Goal: Answer question/provide support

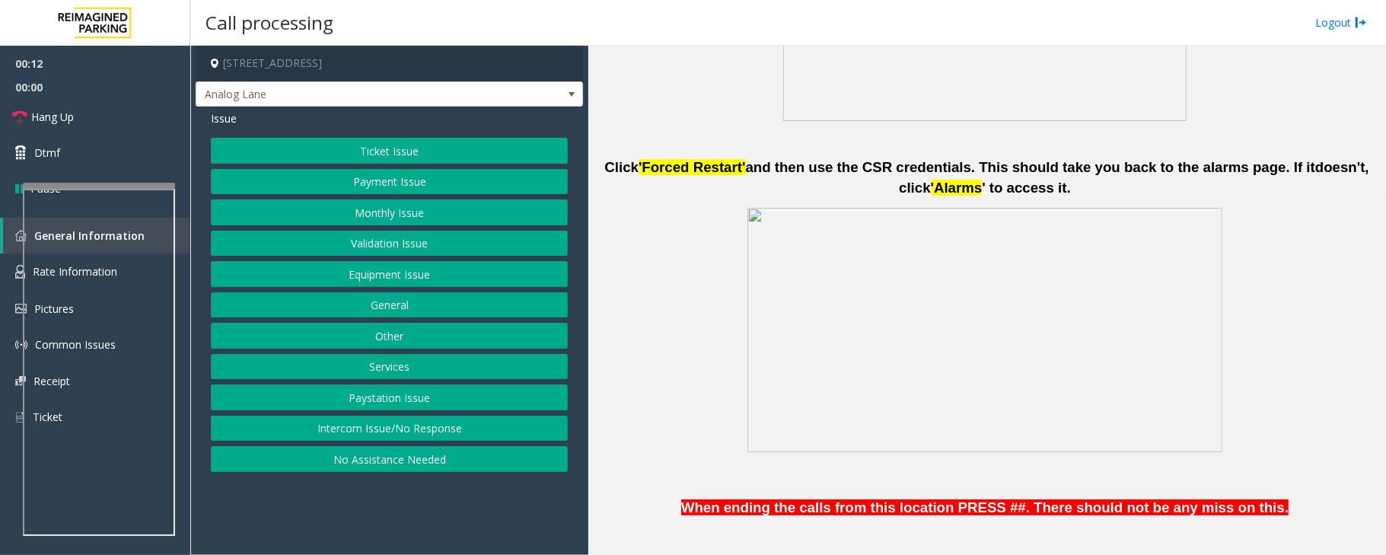
scroll to position [812, 0]
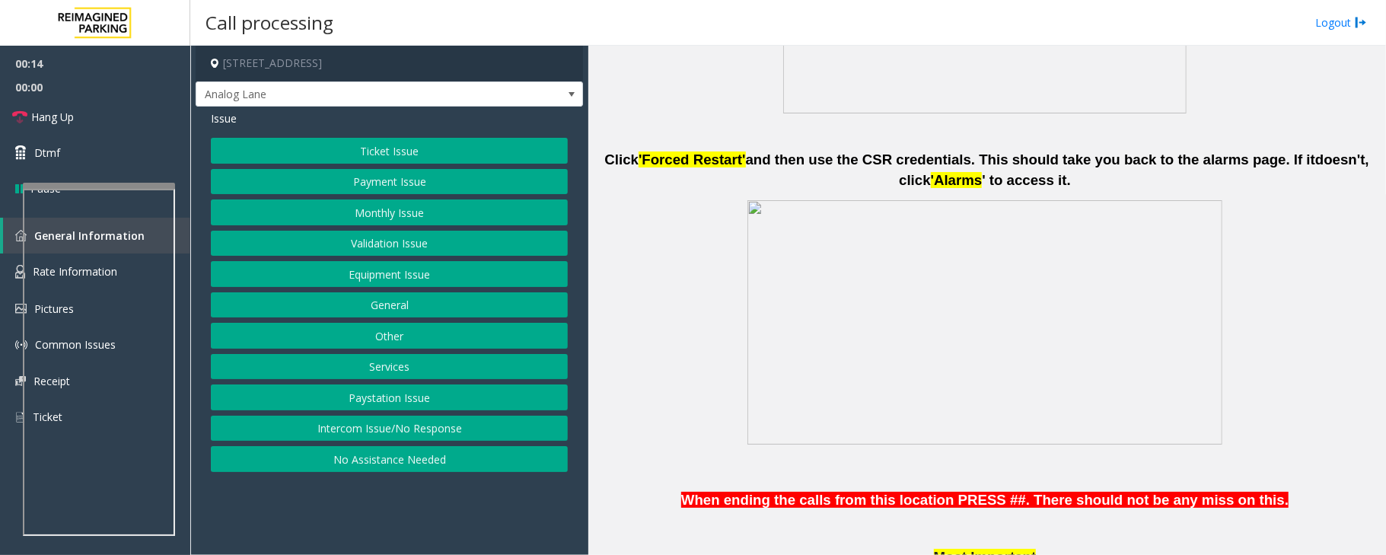
click at [399, 180] on button "Payment Issue" at bounding box center [389, 182] width 357 height 26
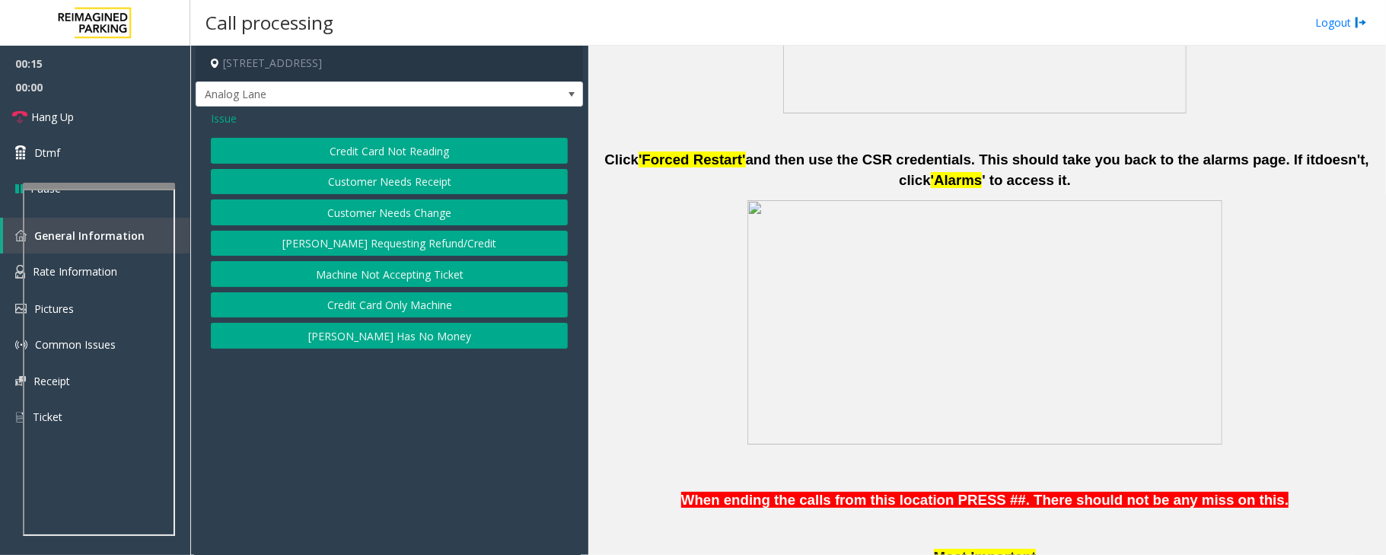
click at [394, 147] on button "Credit Card Not Reading" at bounding box center [389, 151] width 357 height 26
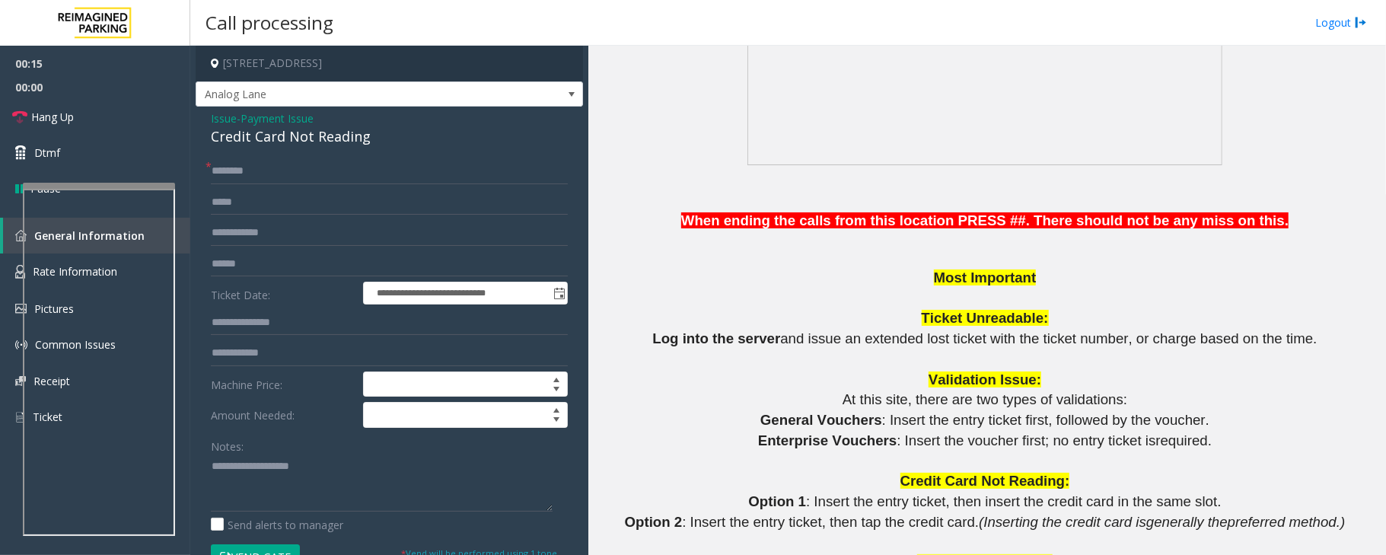
scroll to position [1116, 0]
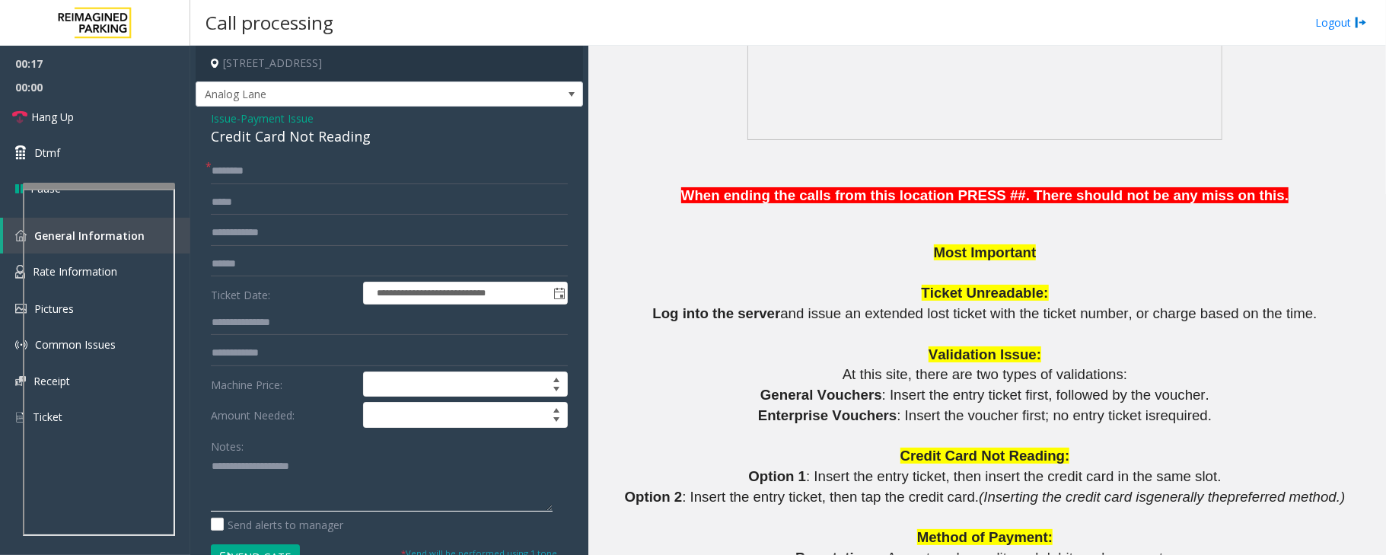
click at [302, 487] on textarea at bounding box center [382, 483] width 342 height 57
paste textarea "**********"
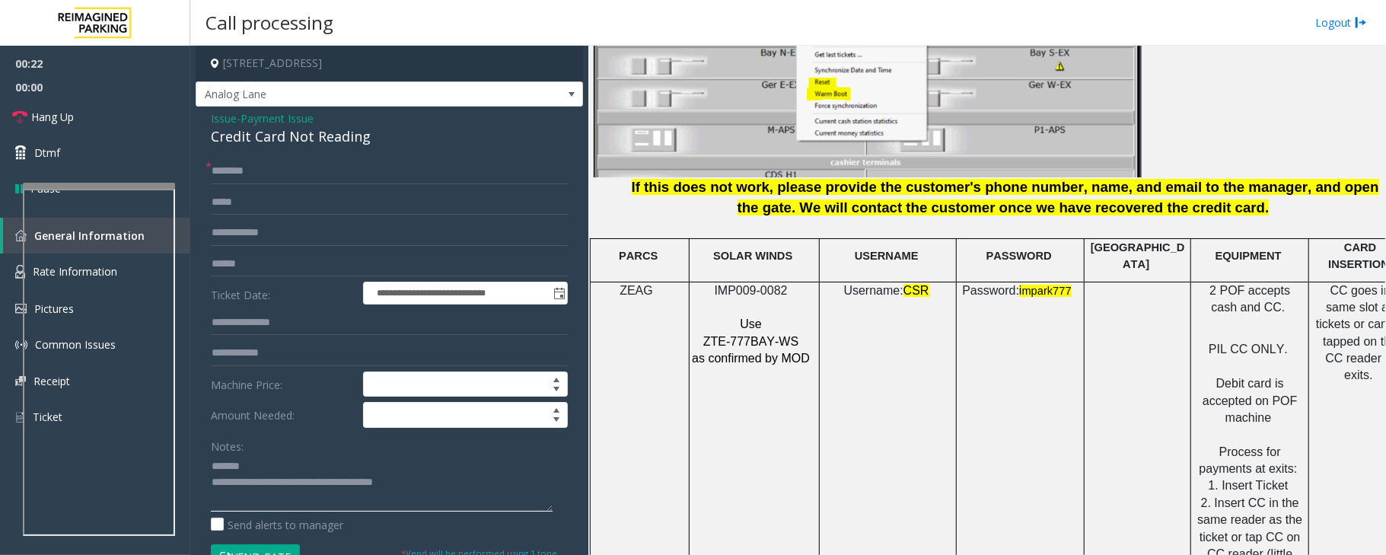
scroll to position [1928, 43]
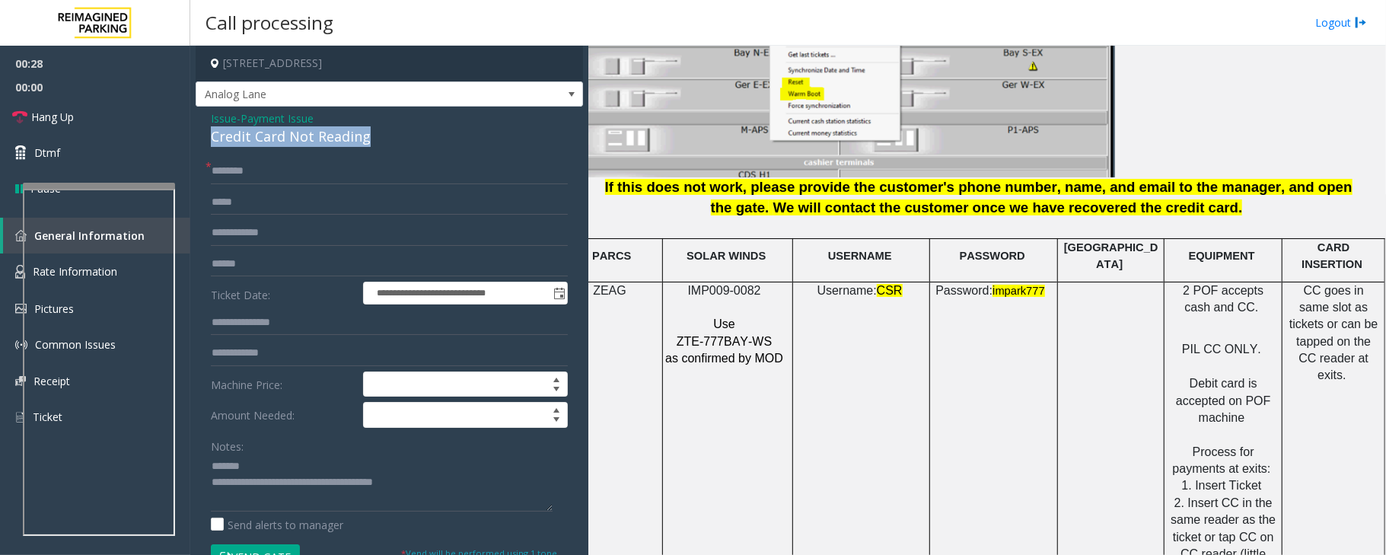
drag, startPoint x: 344, startPoint y: 135, endPoint x: 198, endPoint y: 141, distance: 146.3
click at [198, 141] on div "**********" at bounding box center [390, 469] width 388 height 725
click at [436, 481] on textarea at bounding box center [382, 483] width 342 height 57
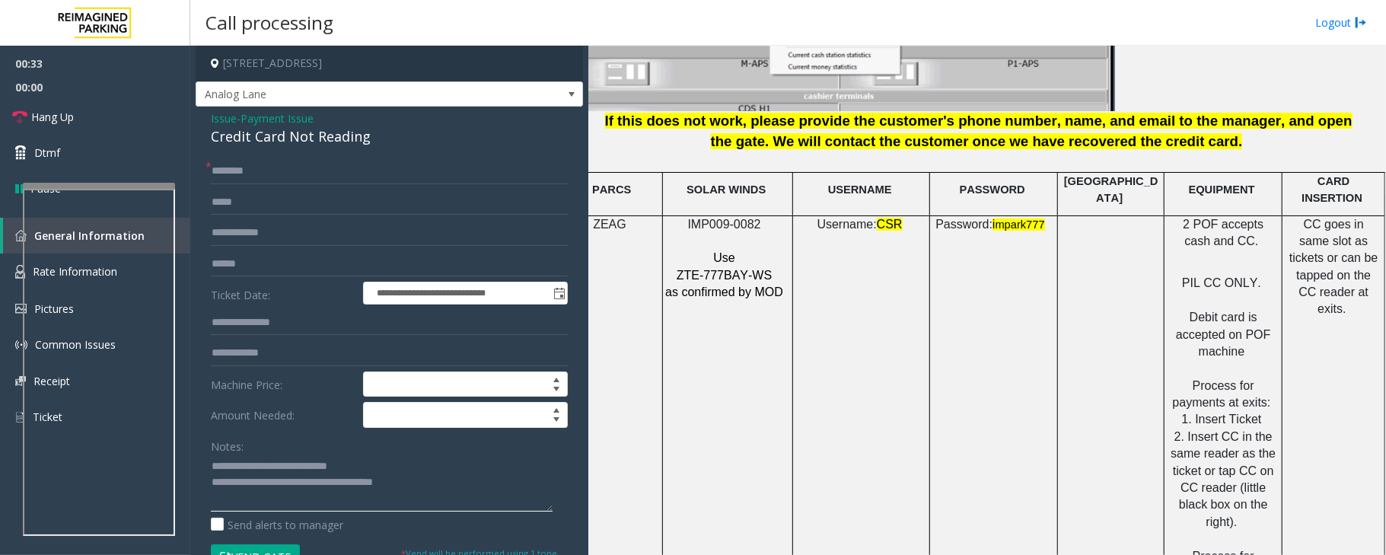
scroll to position [2030, 43]
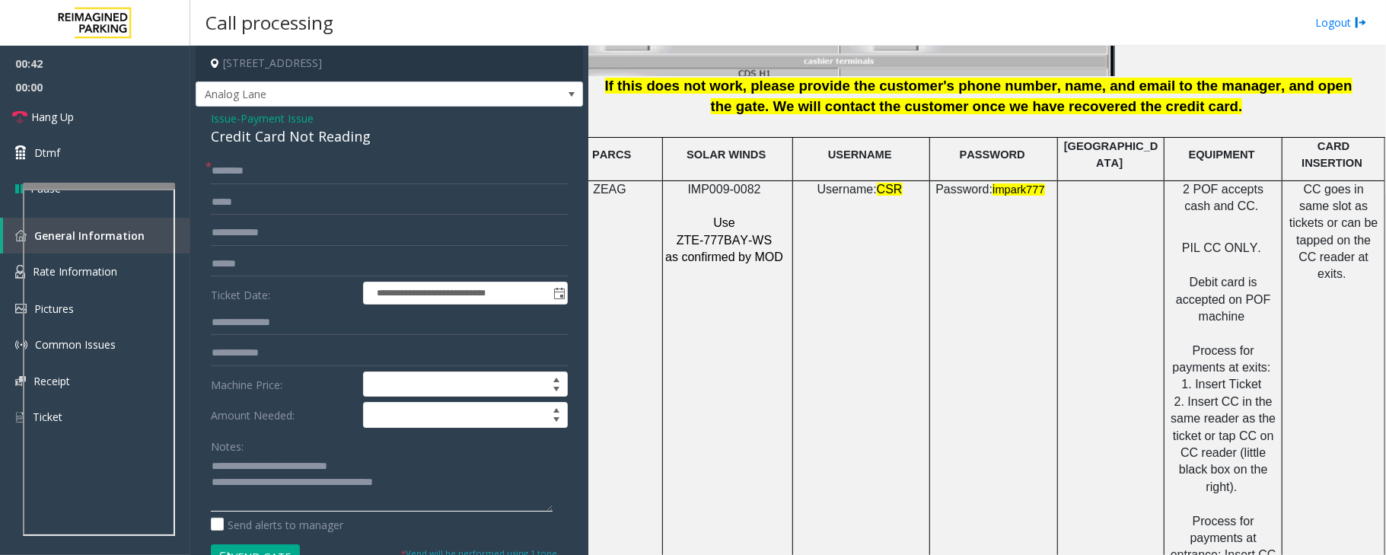
type textarea "**********"
click at [247, 174] on input "text" at bounding box center [389, 171] width 357 height 26
type input "**"
drag, startPoint x: 763, startPoint y: 242, endPoint x: 685, endPoint y: 217, distance: 81.6
click at [685, 217] on div "IMP009-0082 Use ZTE-777BAY-WS as confirmed by MOD" at bounding box center [727, 223] width 129 height 85
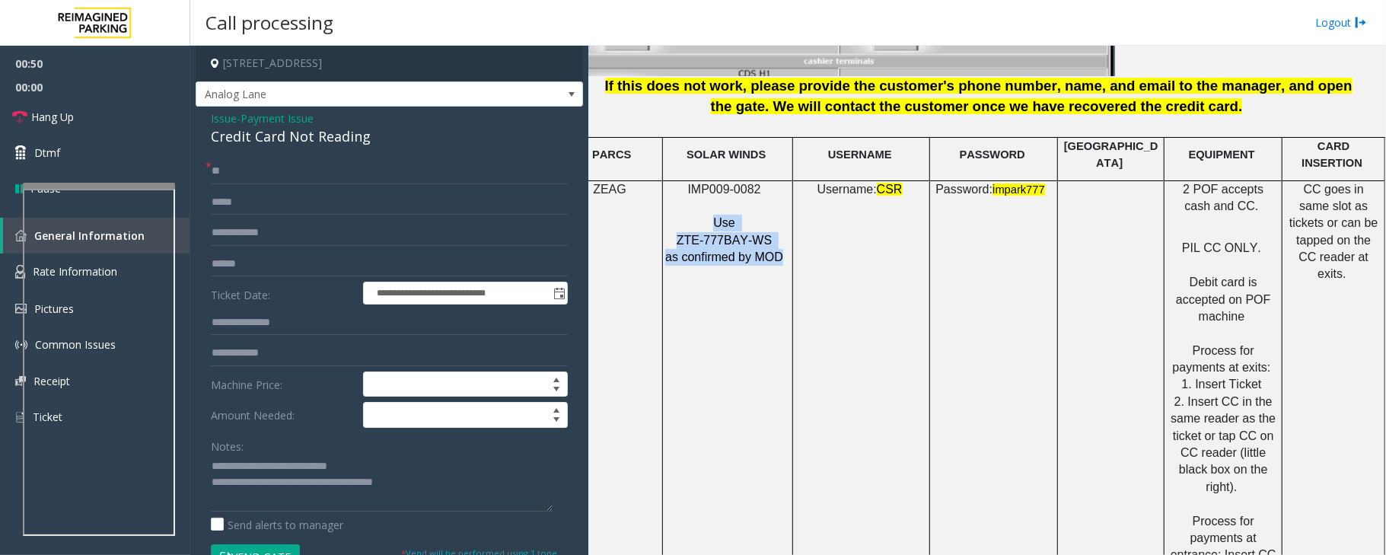
click at [699, 263] on td "IMP009-0082 Use ZTE-777BAY-WS as confirmed by MOD" at bounding box center [728, 393] width 130 height 426
drag, startPoint x: 770, startPoint y: 244, endPoint x: 677, endPoint y: 218, distance: 97.4
click at [677, 218] on div "IMP009-0082 Use ZTE-777BAY-WS as confirmed by MOD" at bounding box center [727, 223] width 129 height 85
drag, startPoint x: 403, startPoint y: 479, endPoint x: 272, endPoint y: 481, distance: 131.0
click at [272, 481] on textarea at bounding box center [382, 483] width 342 height 57
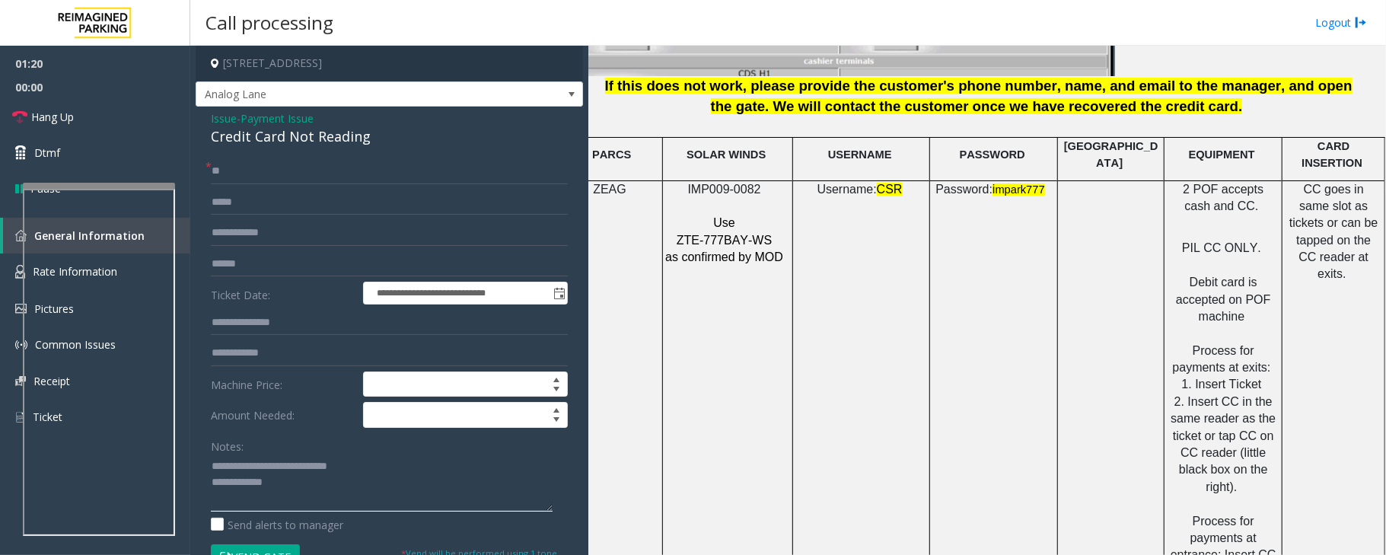
click at [251, 469] on textarea at bounding box center [382, 483] width 342 height 57
click at [298, 491] on textarea at bounding box center [382, 483] width 342 height 57
click at [58, 122] on span "Hang Up" at bounding box center [52, 117] width 43 height 16
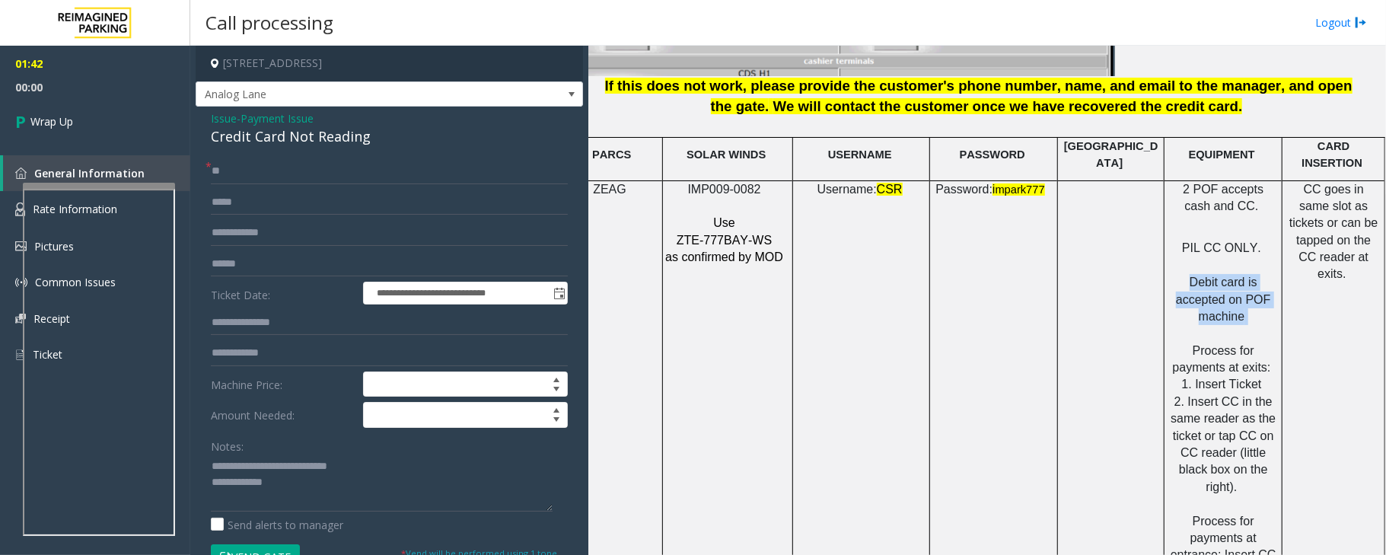
drag, startPoint x: 1176, startPoint y: 269, endPoint x: 1252, endPoint y: 312, distance: 87.0
click at [1252, 312] on p "PIL CC ONLY. Debit card is accepted on POF machine Process for payments at exit…" at bounding box center [1223, 410] width 107 height 375
click at [467, 484] on textarea at bounding box center [382, 483] width 342 height 57
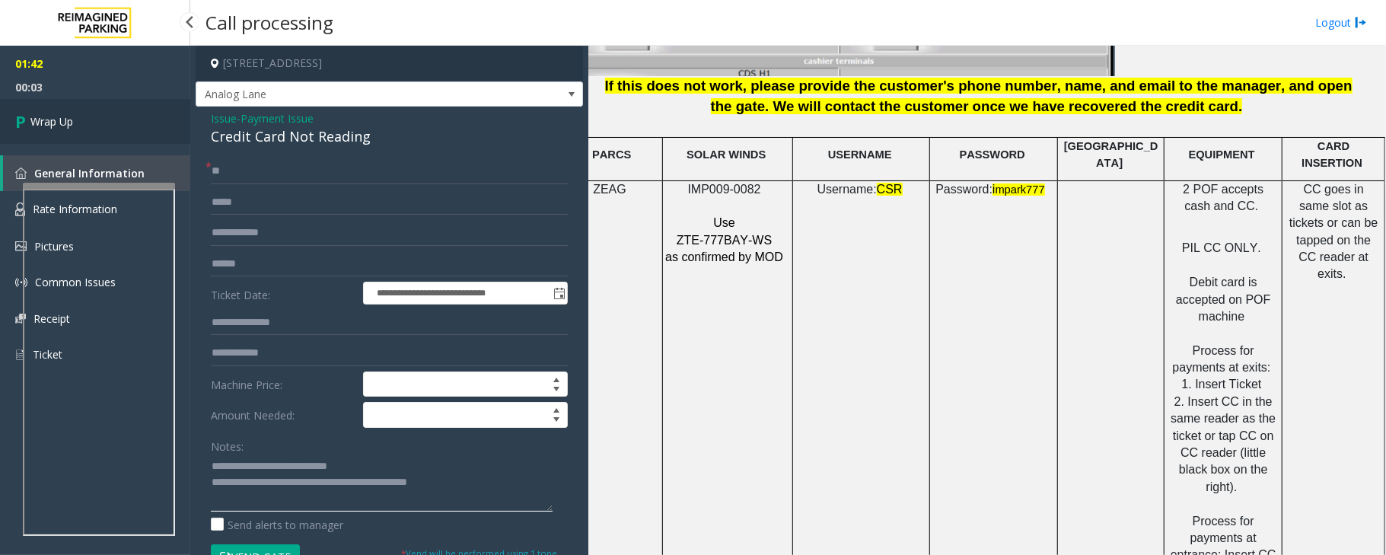
type textarea "**********"
click at [92, 119] on link "Wrap Up" at bounding box center [95, 121] width 190 height 45
